Goal: Information Seeking & Learning: Check status

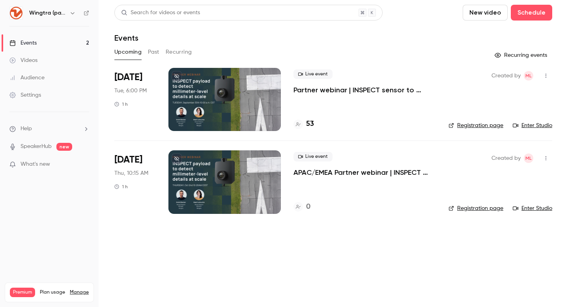
click at [323, 91] on p "Partner webinar | INSPECT sensor to detect millimeter-level details at scale" at bounding box center [364, 89] width 142 height 9
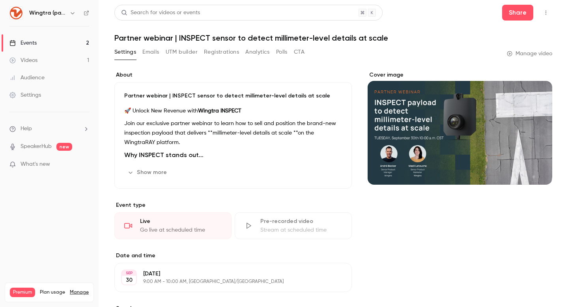
click at [304, 52] on button "CTA" at bounding box center [299, 52] width 11 height 13
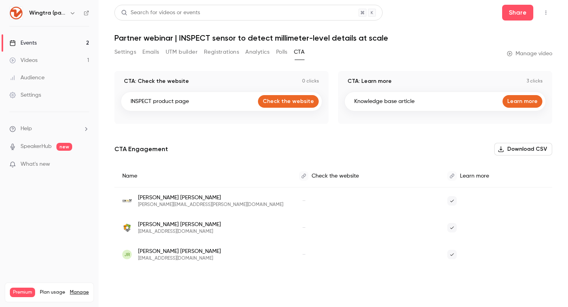
click at [205, 50] on button "Registrations" at bounding box center [221, 52] width 35 height 13
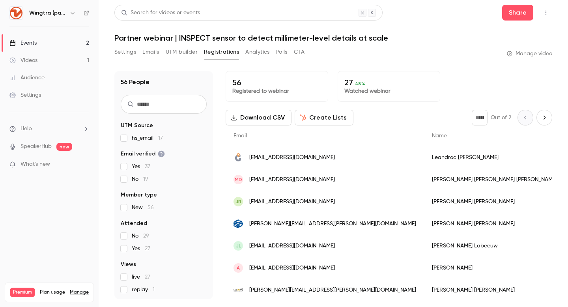
click at [398, 108] on div "56 Registered to webinar 27 48 % Watched webinar Download CSV Create Lists * Ou…" at bounding box center [389, 185] width 327 height 228
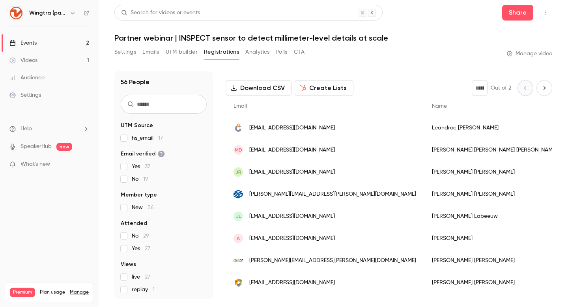
scroll to position [30, 0]
click at [47, 42] on link "Events 2" at bounding box center [49, 42] width 99 height 17
